Goal: Information Seeking & Learning: Learn about a topic

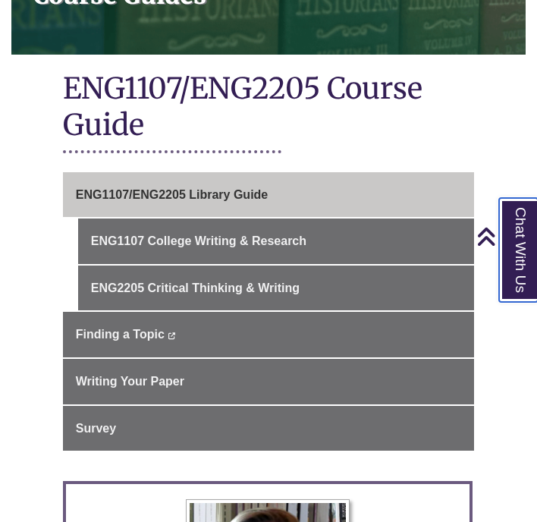
scroll to position [301, 0]
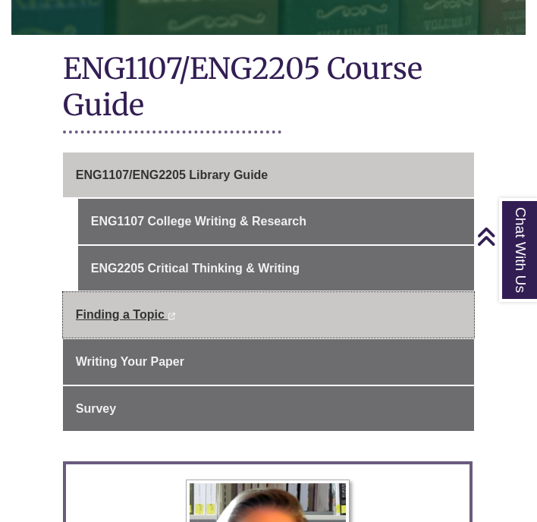
click at [134, 308] on span "Finding a Topic" at bounding box center [120, 314] width 89 height 13
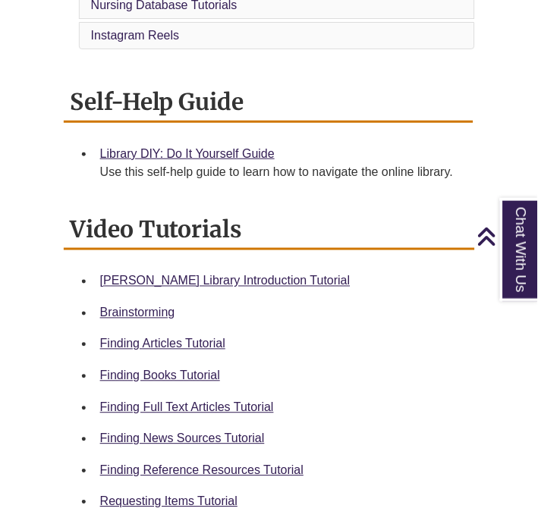
scroll to position [408, 0]
